Goal: Navigation & Orientation: Find specific page/section

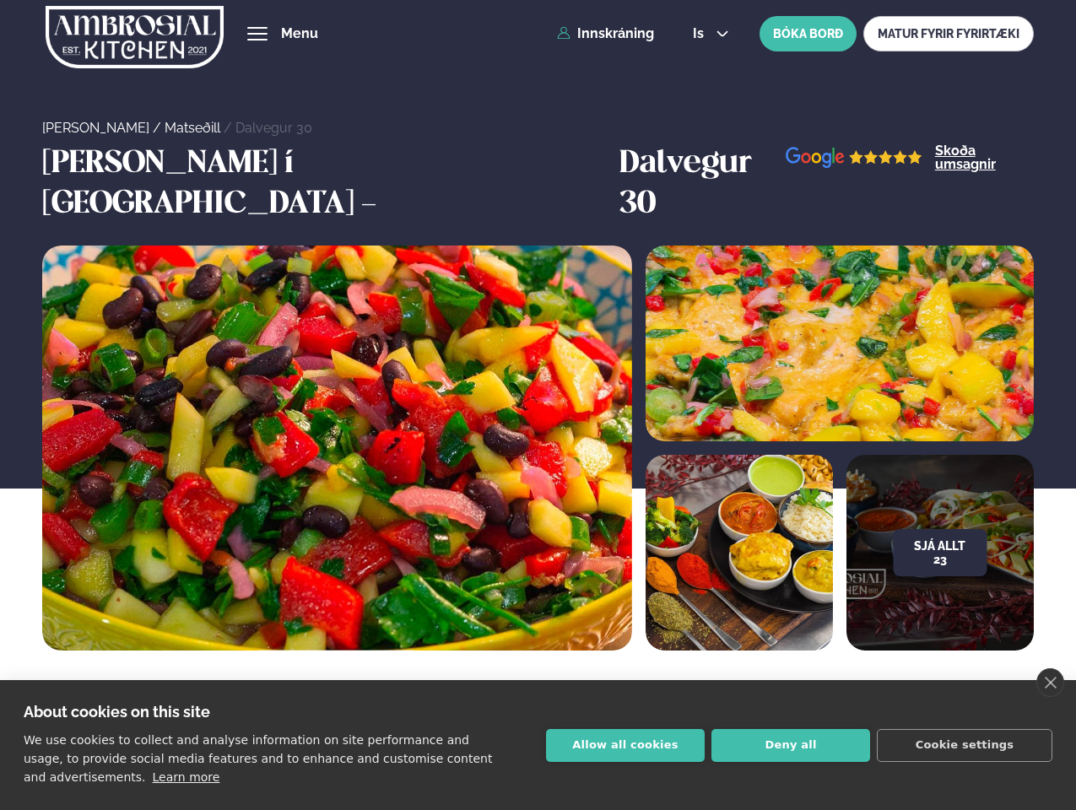
click at [1050, 683] on link "close" at bounding box center [1051, 683] width 28 height 29
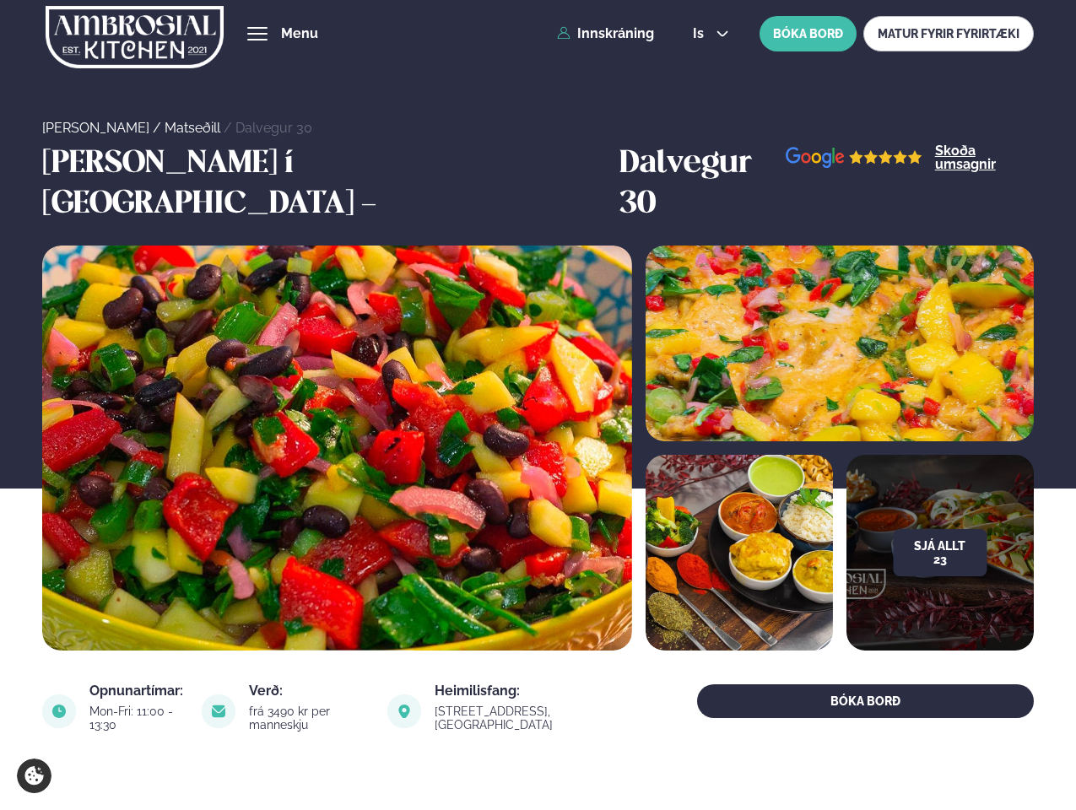
click at [257, 34] on span "hamburger" at bounding box center [257, 33] width 15 height 15
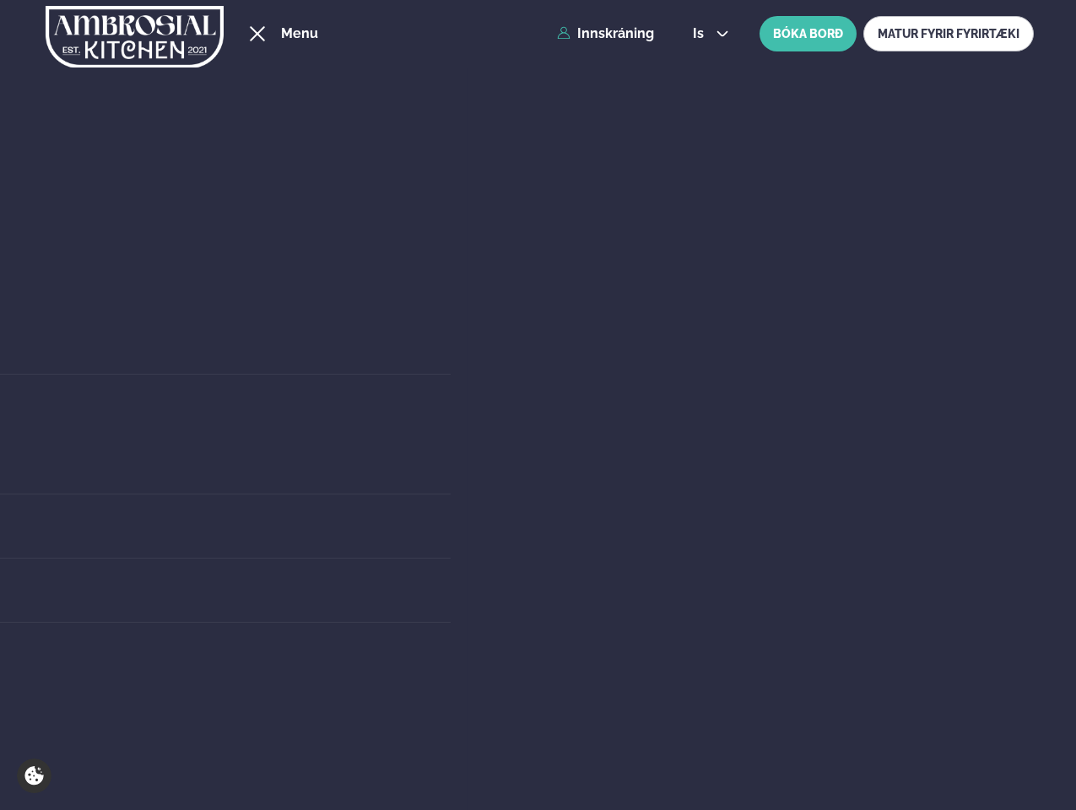
click at [709, 34] on span "is" at bounding box center [701, 34] width 16 height 14
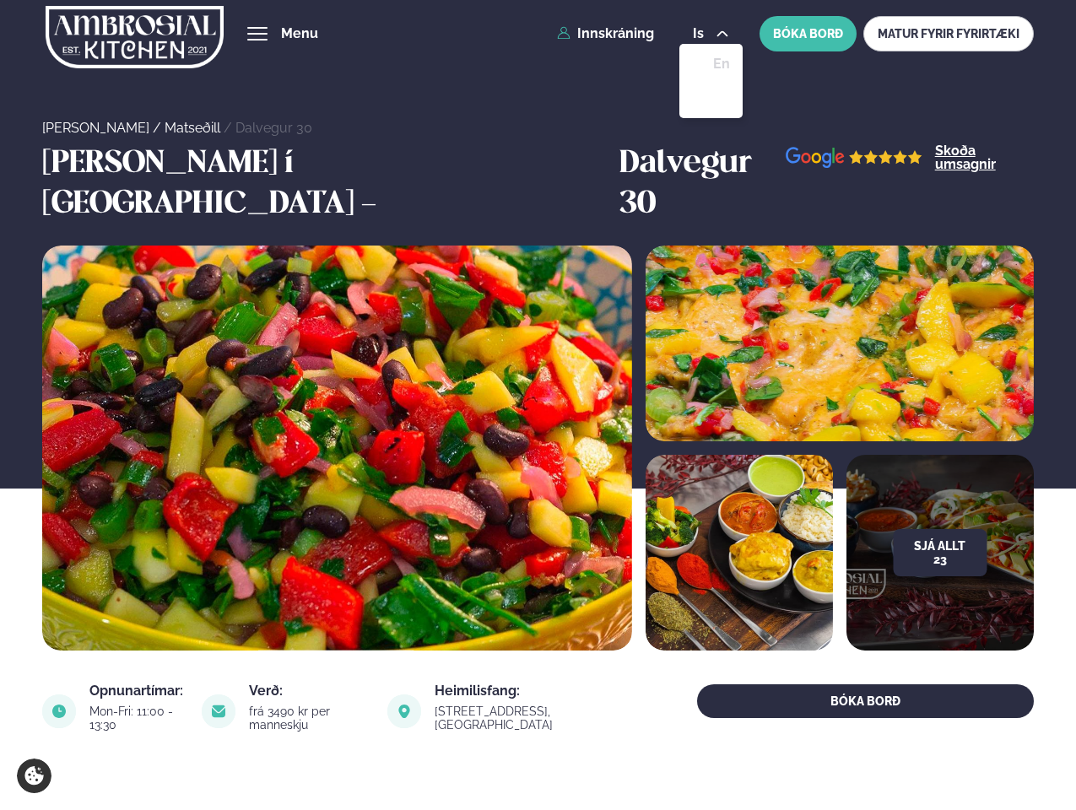
click at [940, 529] on button "Sjá allt 23" at bounding box center [940, 552] width 94 height 47
